Goal: Task Accomplishment & Management: Use online tool/utility

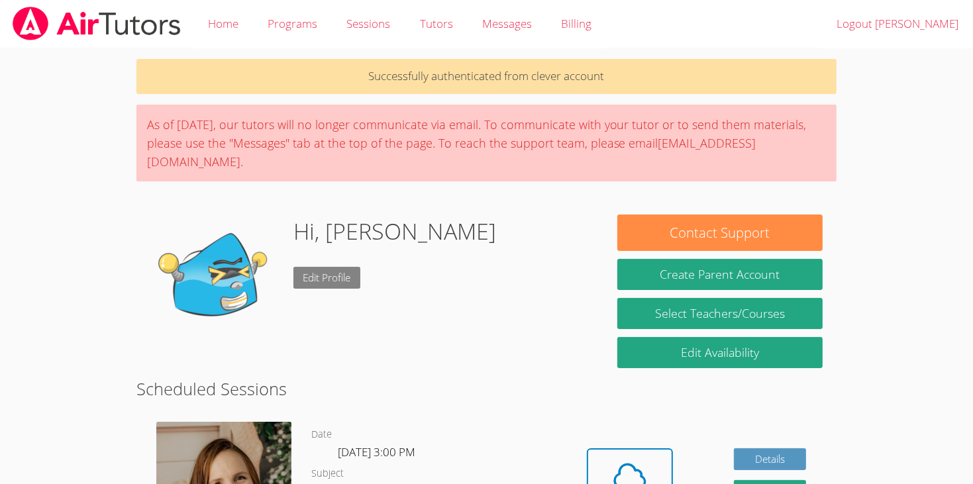
click at [324, 267] on link "Edit Profile" at bounding box center [327, 278] width 68 height 22
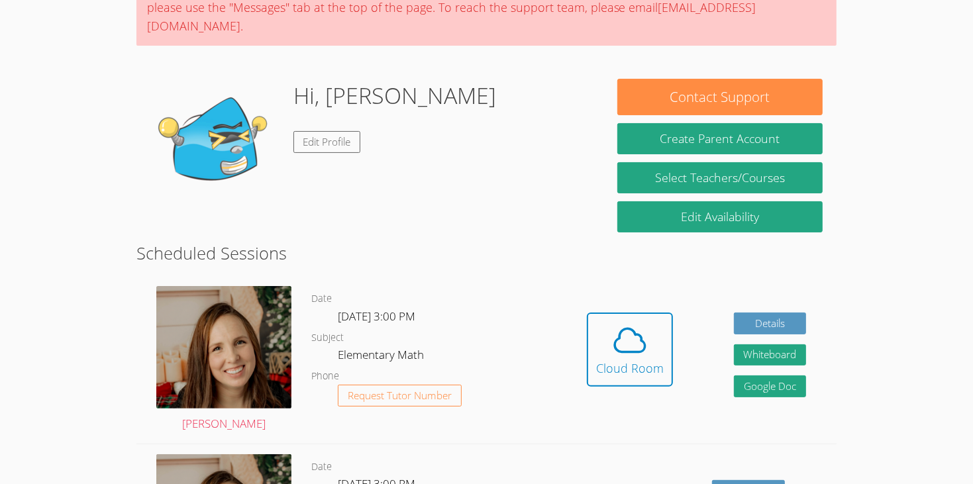
scroll to position [141, 0]
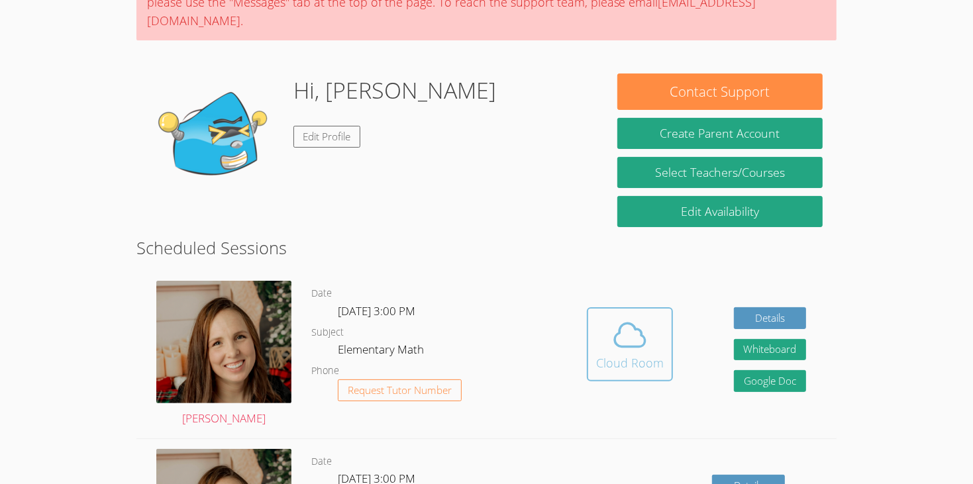
click at [630, 317] on icon at bounding box center [629, 335] width 37 height 37
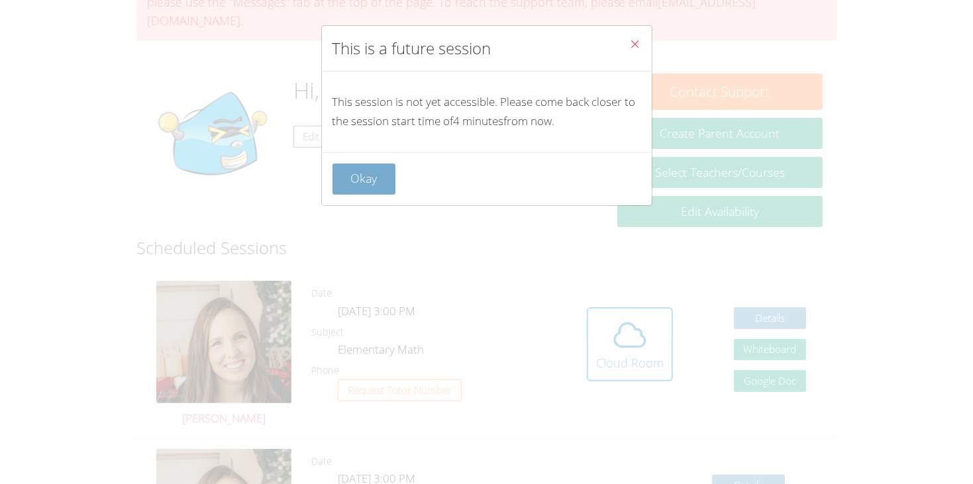
click at [364, 192] on button "Okay" at bounding box center [364, 179] width 64 height 31
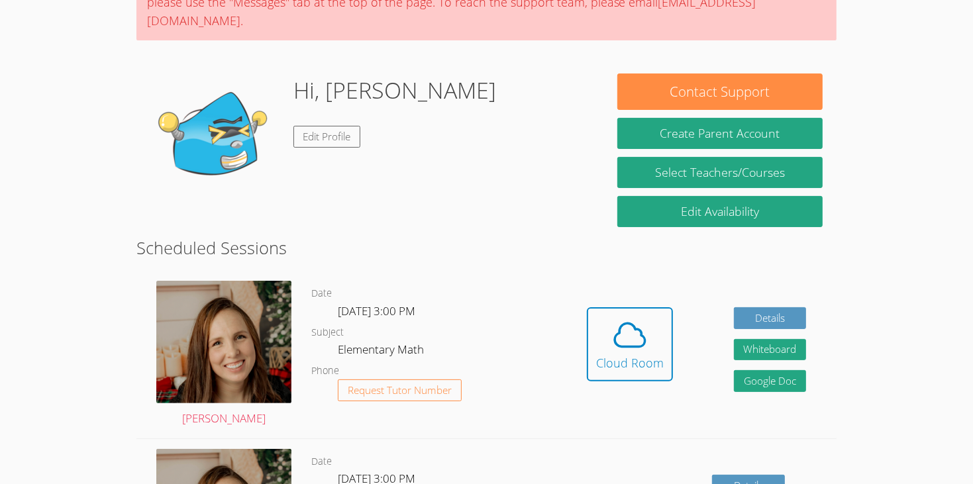
click at [675, 335] on div "Hidden Cloud Room Details Whiteboard Hidden Google Doc" at bounding box center [696, 354] width 280 height 167
click at [642, 332] on icon at bounding box center [629, 335] width 37 height 37
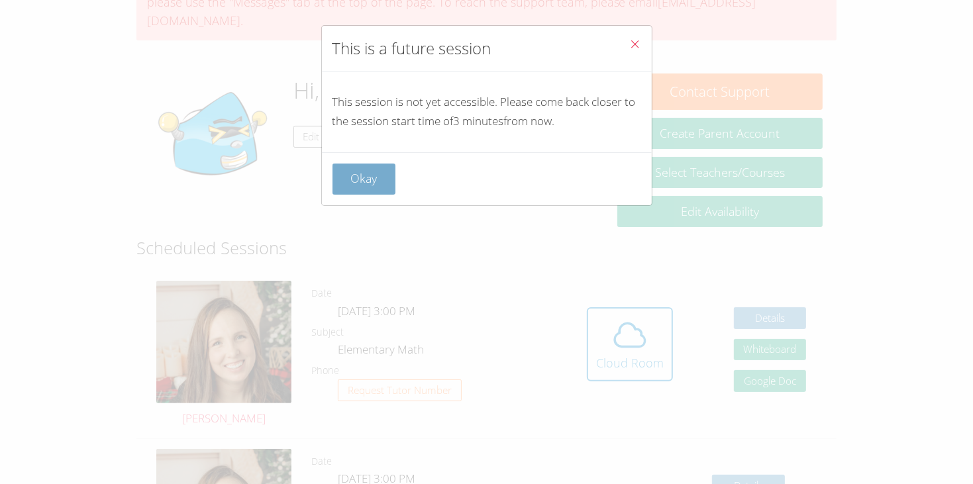
click at [378, 178] on button "Okay" at bounding box center [364, 179] width 64 height 31
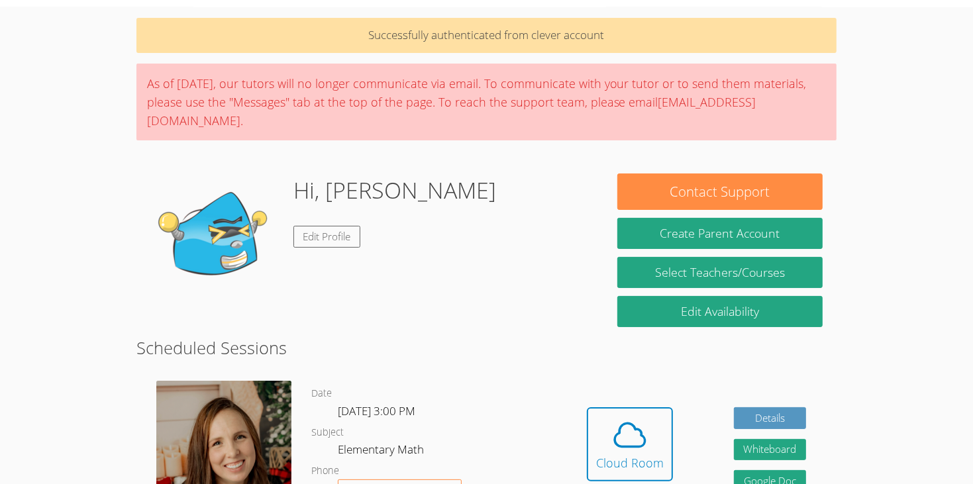
scroll to position [0, 0]
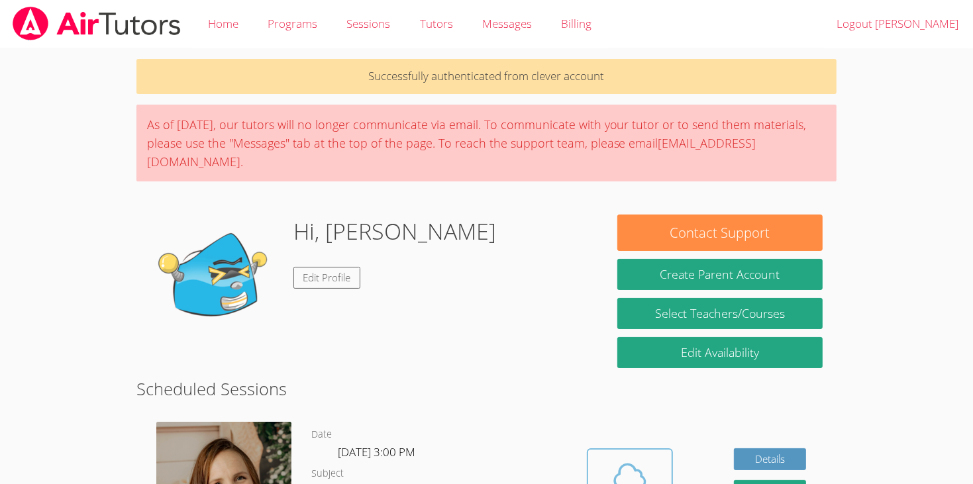
click at [640, 459] on icon at bounding box center [629, 476] width 37 height 37
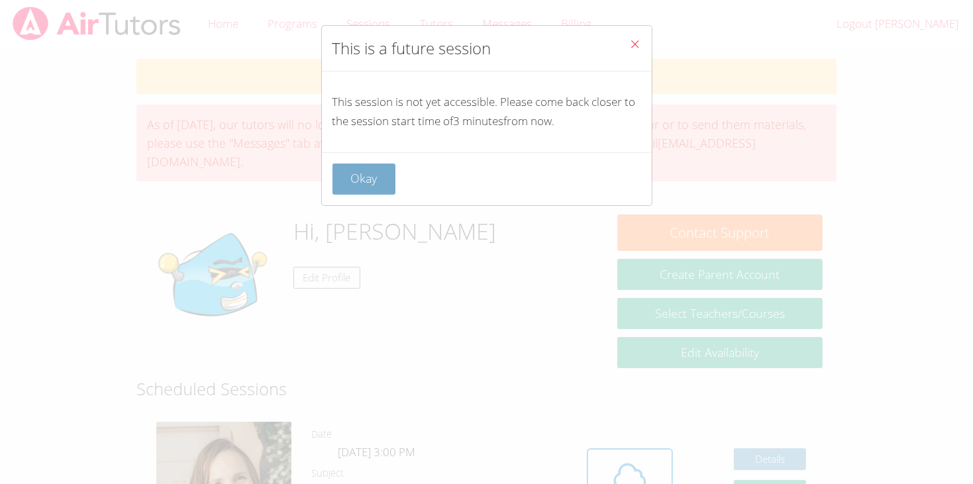
click at [374, 189] on button "Okay" at bounding box center [364, 179] width 64 height 31
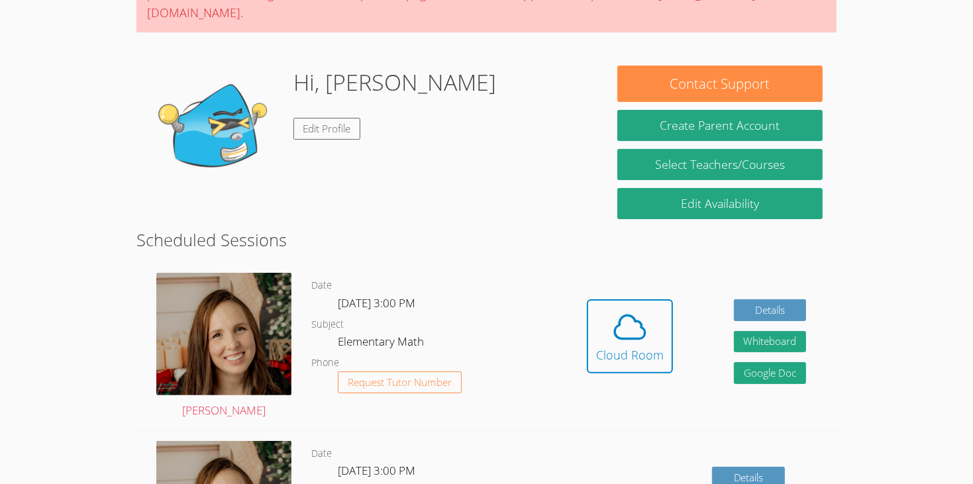
scroll to position [150, 0]
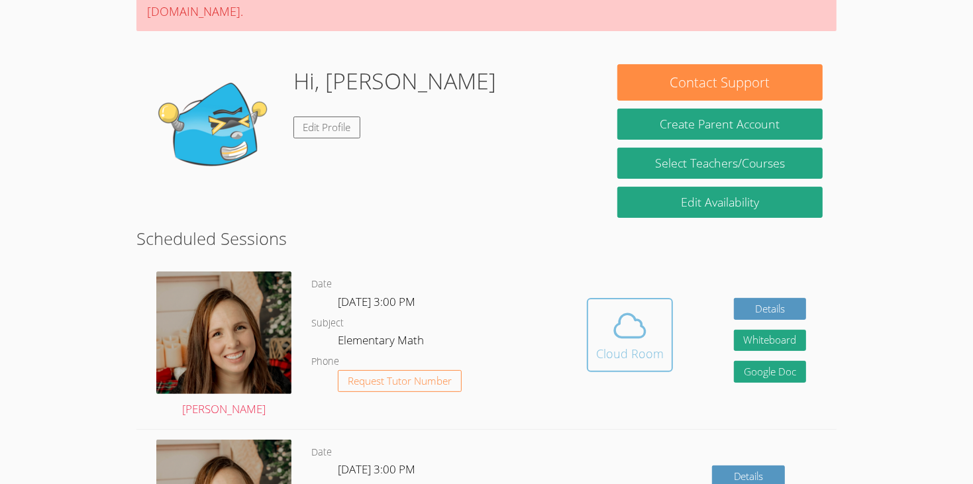
click at [664, 310] on button "Cloud Room" at bounding box center [630, 335] width 86 height 74
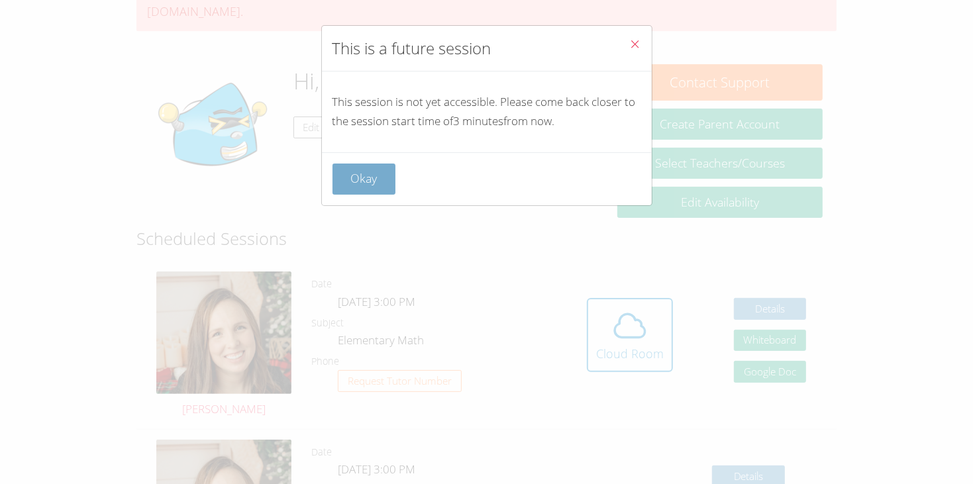
click at [360, 191] on button "Okay" at bounding box center [364, 179] width 64 height 31
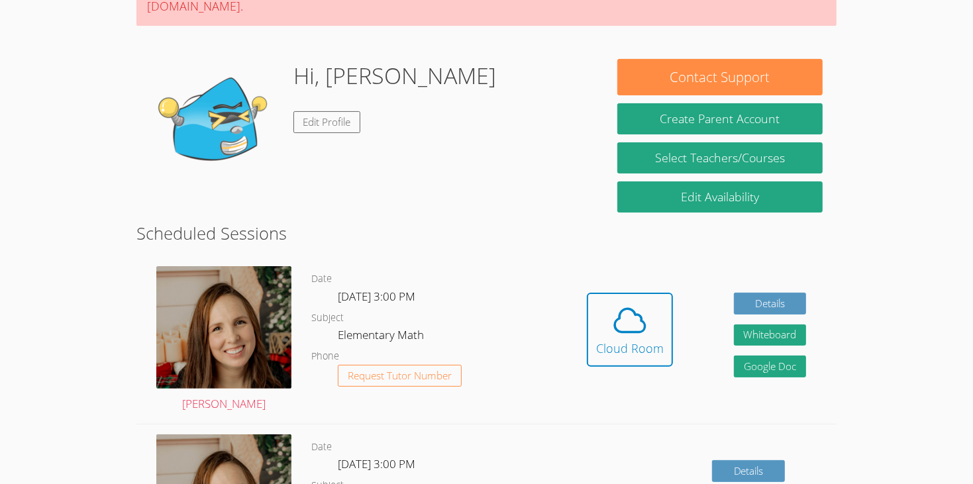
scroll to position [152, 0]
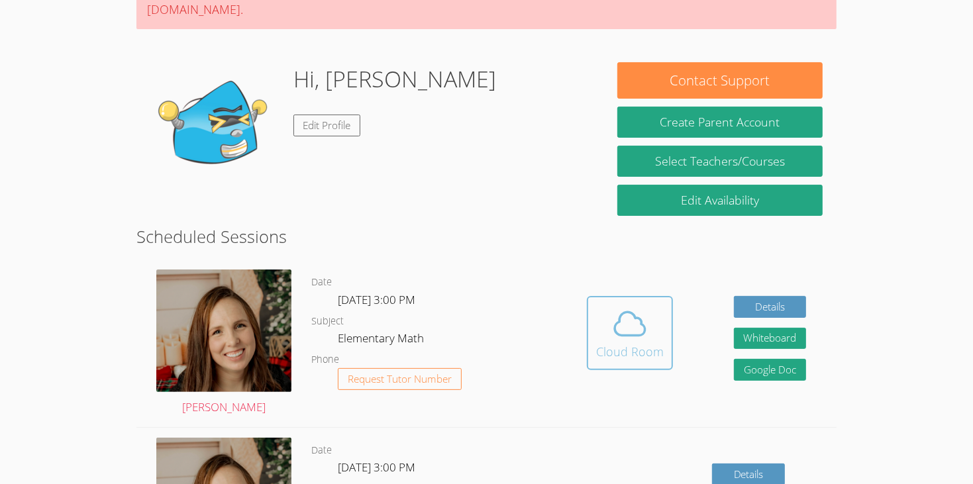
click at [641, 308] on icon at bounding box center [629, 323] width 37 height 37
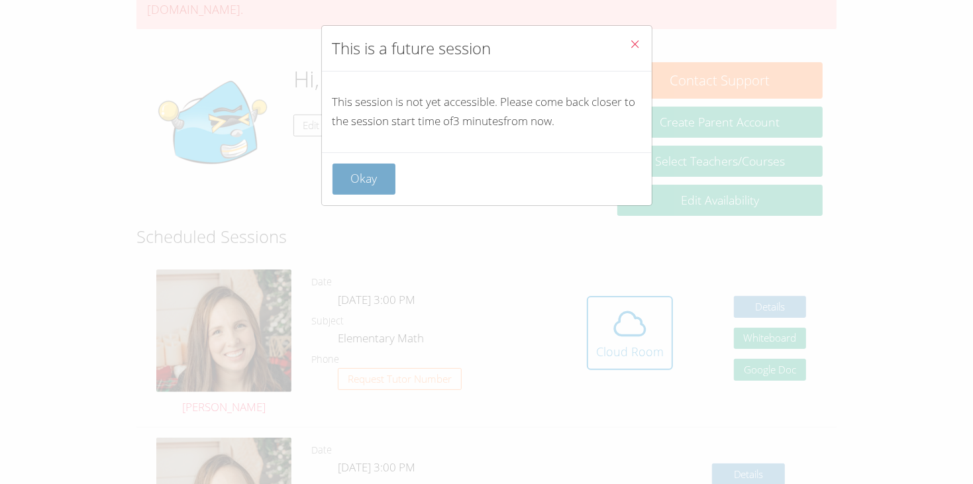
click at [364, 178] on button "Okay" at bounding box center [364, 179] width 64 height 31
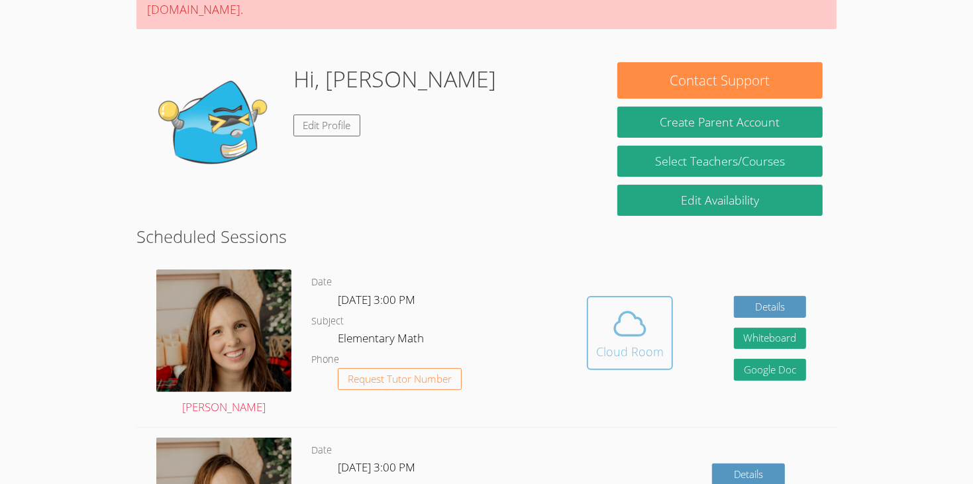
click at [613, 305] on icon at bounding box center [629, 323] width 37 height 37
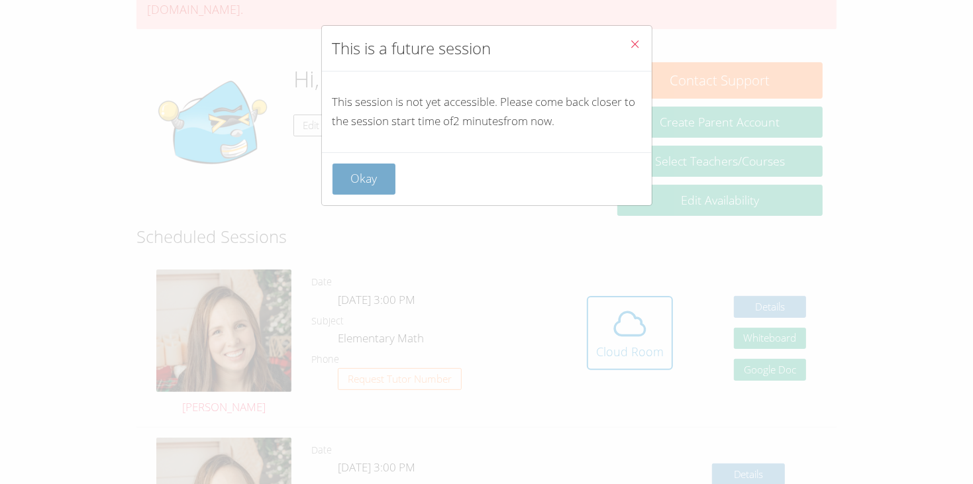
click at [389, 193] on button "Okay" at bounding box center [364, 179] width 64 height 31
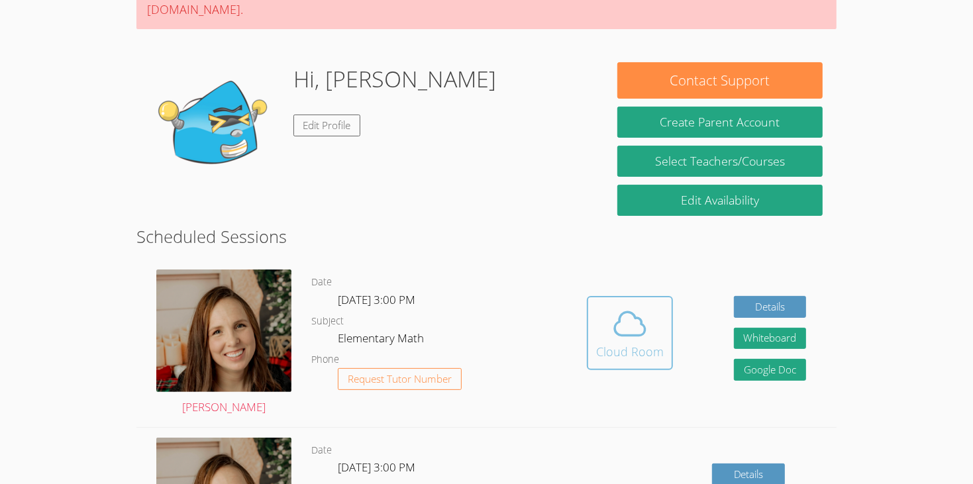
click at [604, 342] on div "Cloud Room" at bounding box center [630, 351] width 68 height 19
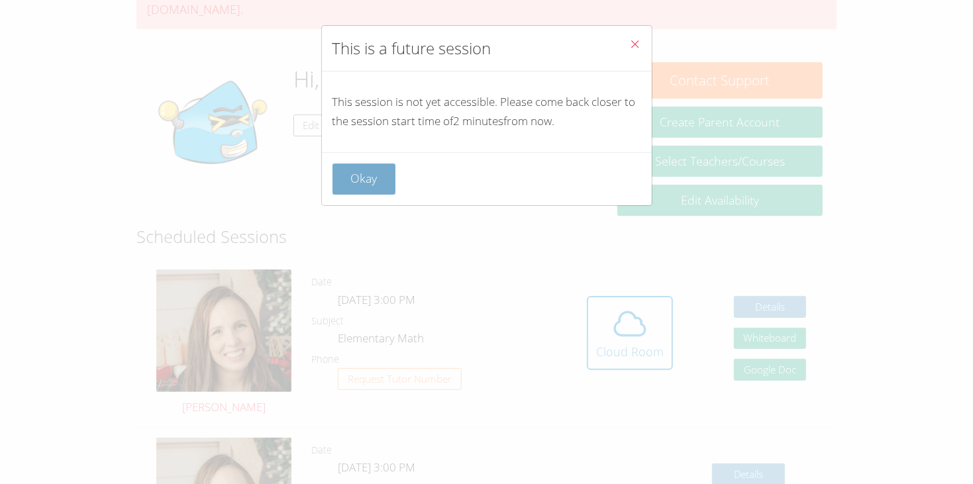
click at [365, 177] on button "Okay" at bounding box center [364, 179] width 64 height 31
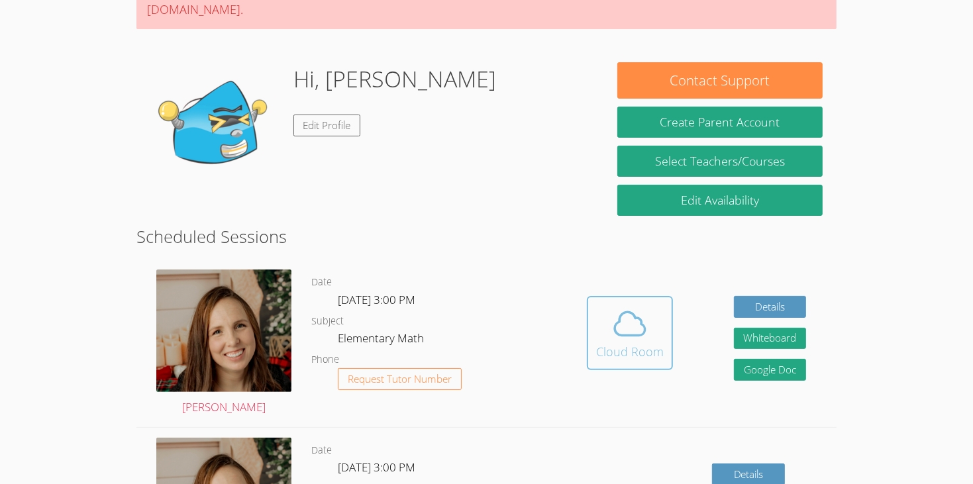
click at [654, 342] on div "Cloud Room" at bounding box center [630, 351] width 68 height 19
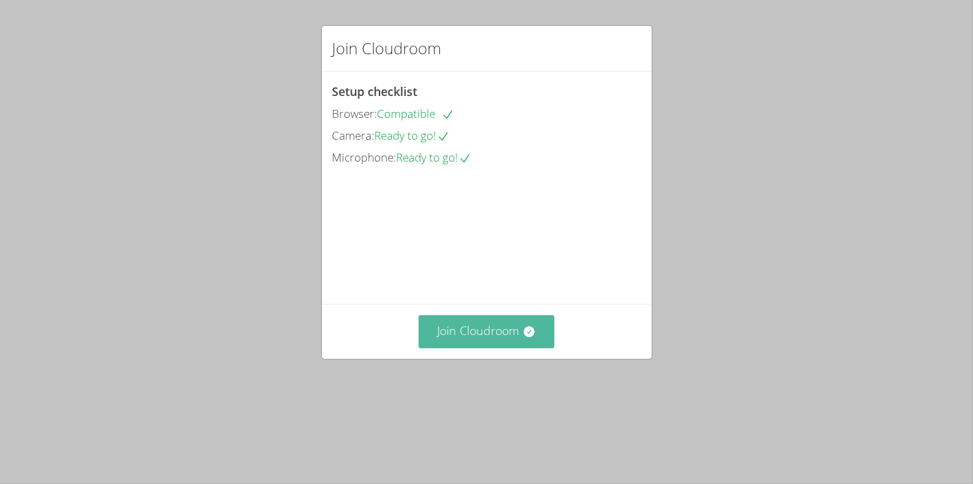
click at [495, 348] on button "Join Cloudroom" at bounding box center [487, 331] width 136 height 32
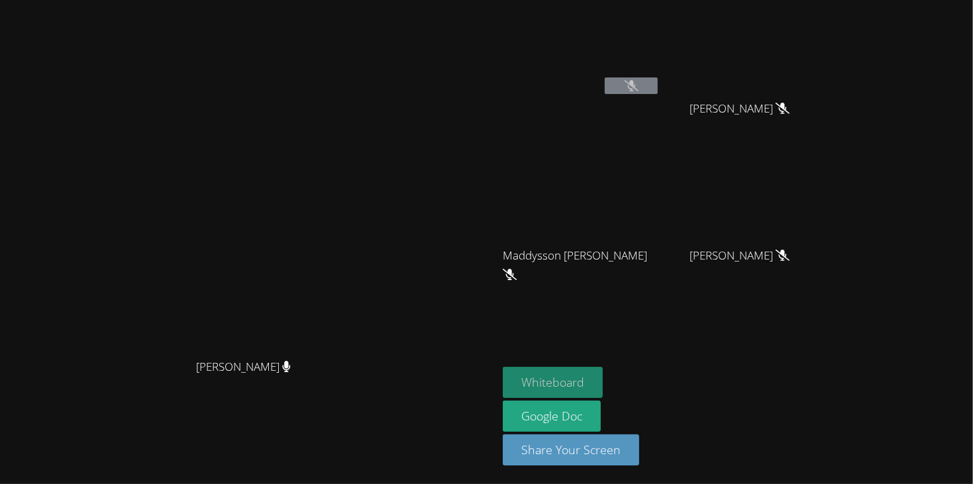
click at [603, 381] on button "Whiteboard" at bounding box center [553, 382] width 100 height 31
click at [638, 83] on icon at bounding box center [631, 85] width 14 height 11
click at [636, 83] on icon at bounding box center [631, 85] width 9 height 11
click at [638, 85] on icon at bounding box center [631, 85] width 14 height 11
click at [636, 84] on icon at bounding box center [631, 85] width 9 height 11
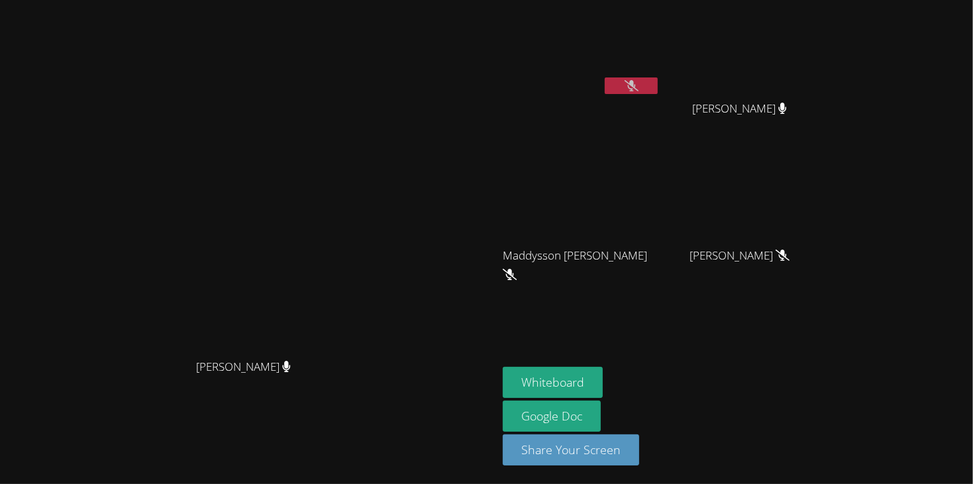
click at [638, 83] on icon at bounding box center [631, 85] width 14 height 11
click at [635, 83] on icon at bounding box center [631, 85] width 8 height 11
click at [603, 371] on button "Whiteboard" at bounding box center [553, 382] width 100 height 31
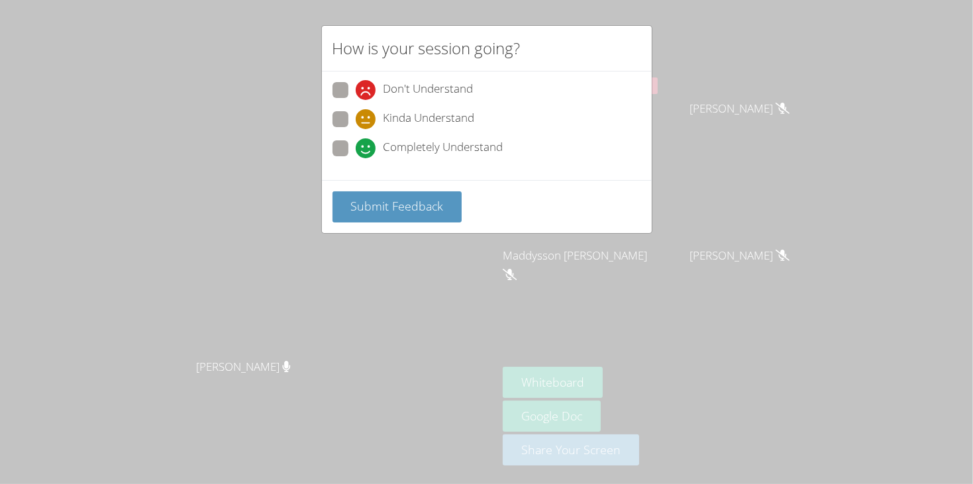
click at [356, 158] on span at bounding box center [356, 158] width 0 height 0
click at [356, 147] on input "Completely Understand" at bounding box center [361, 145] width 11 height 11
radio input "true"
click at [418, 200] on span "Submit Feedback" at bounding box center [396, 206] width 93 height 16
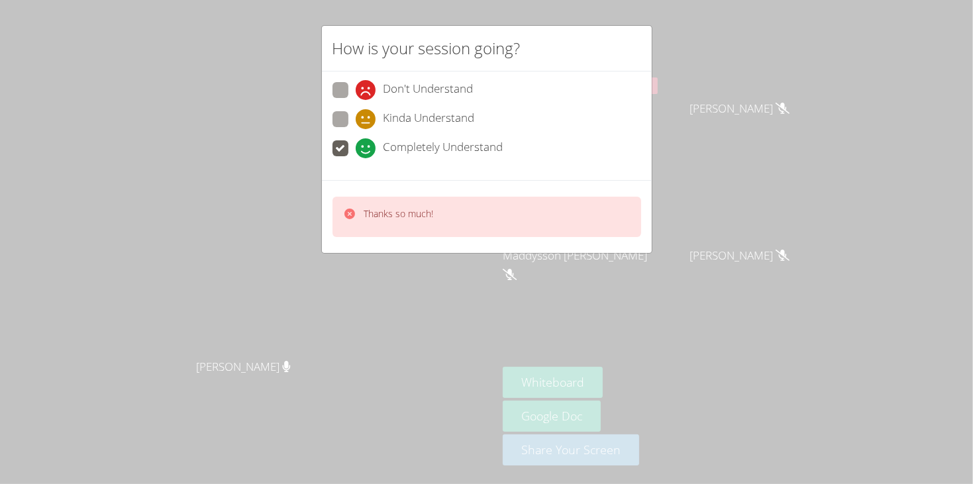
click at [366, 311] on div "How is your session going? Don't Understand Kinda Understand Completely Underst…" at bounding box center [486, 242] width 973 height 484
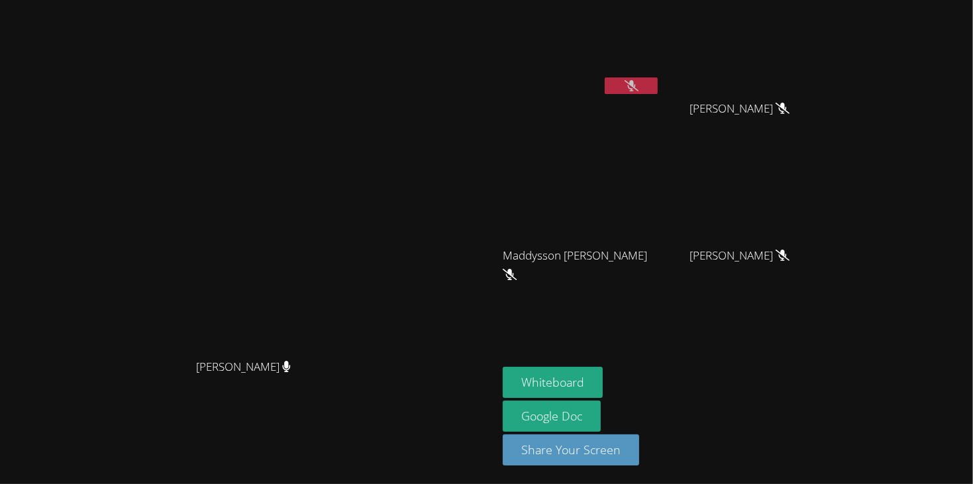
click at [638, 81] on icon at bounding box center [631, 85] width 14 height 11
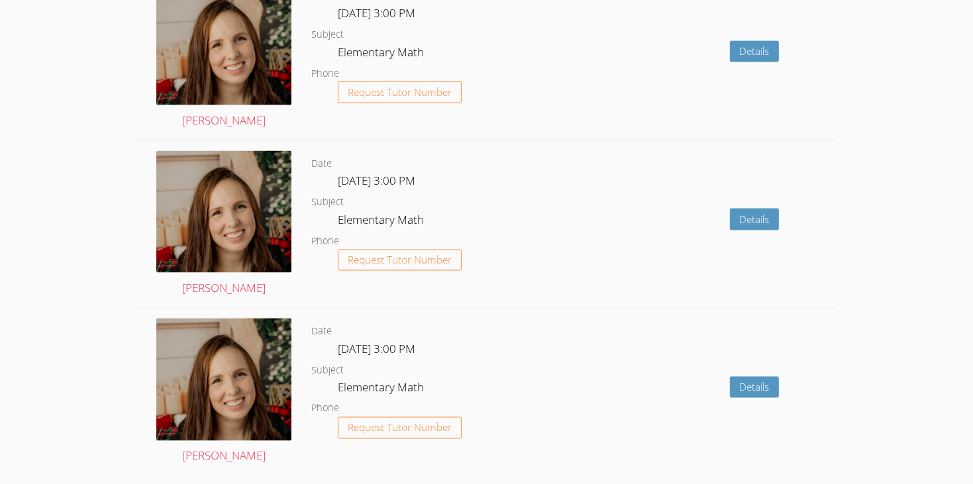
scroll to position [1572, 0]
